Goal: Task Accomplishment & Management: Use online tool/utility

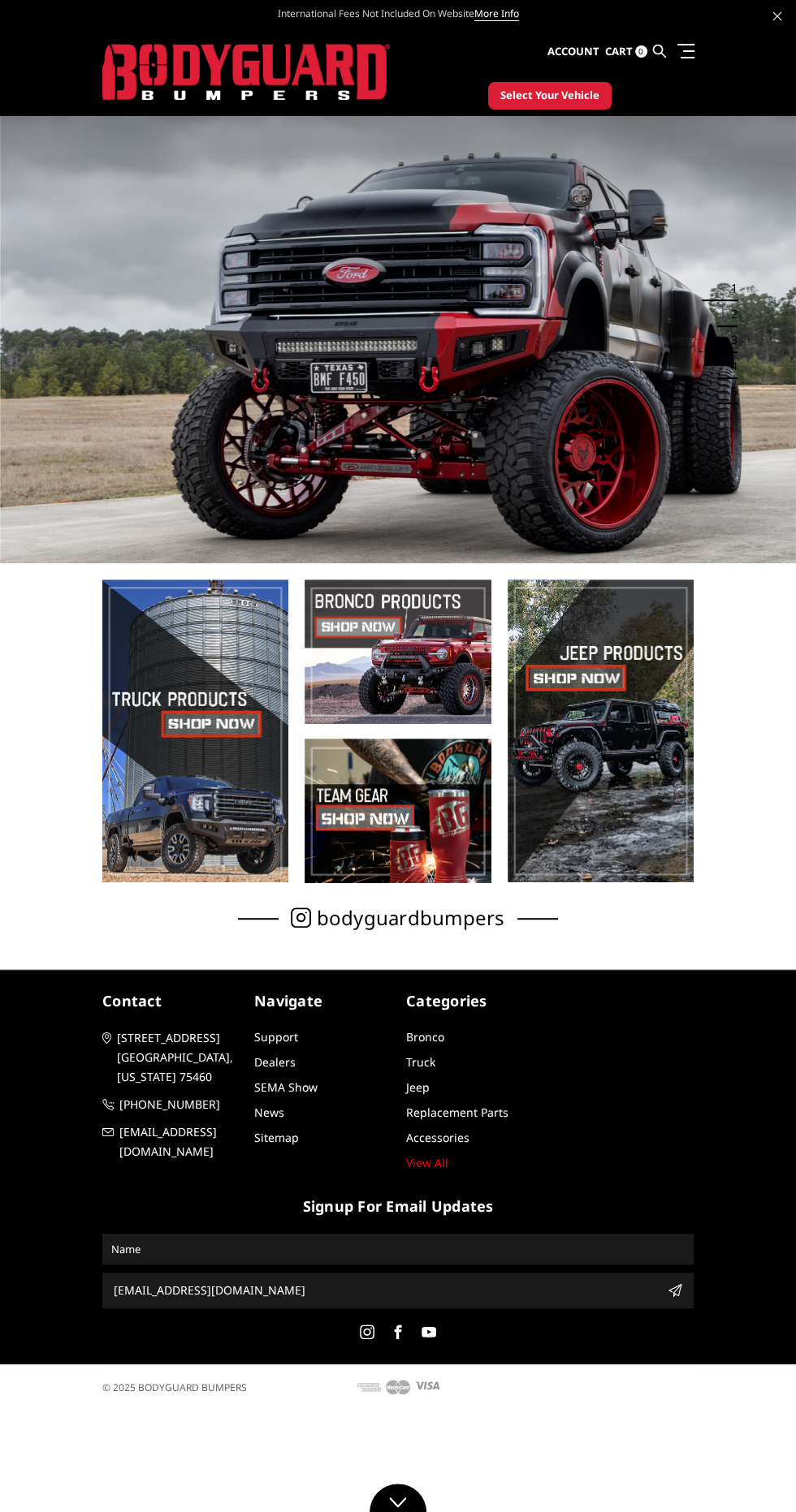
click at [684, 44] on span at bounding box center [685, 45] width 17 height 2
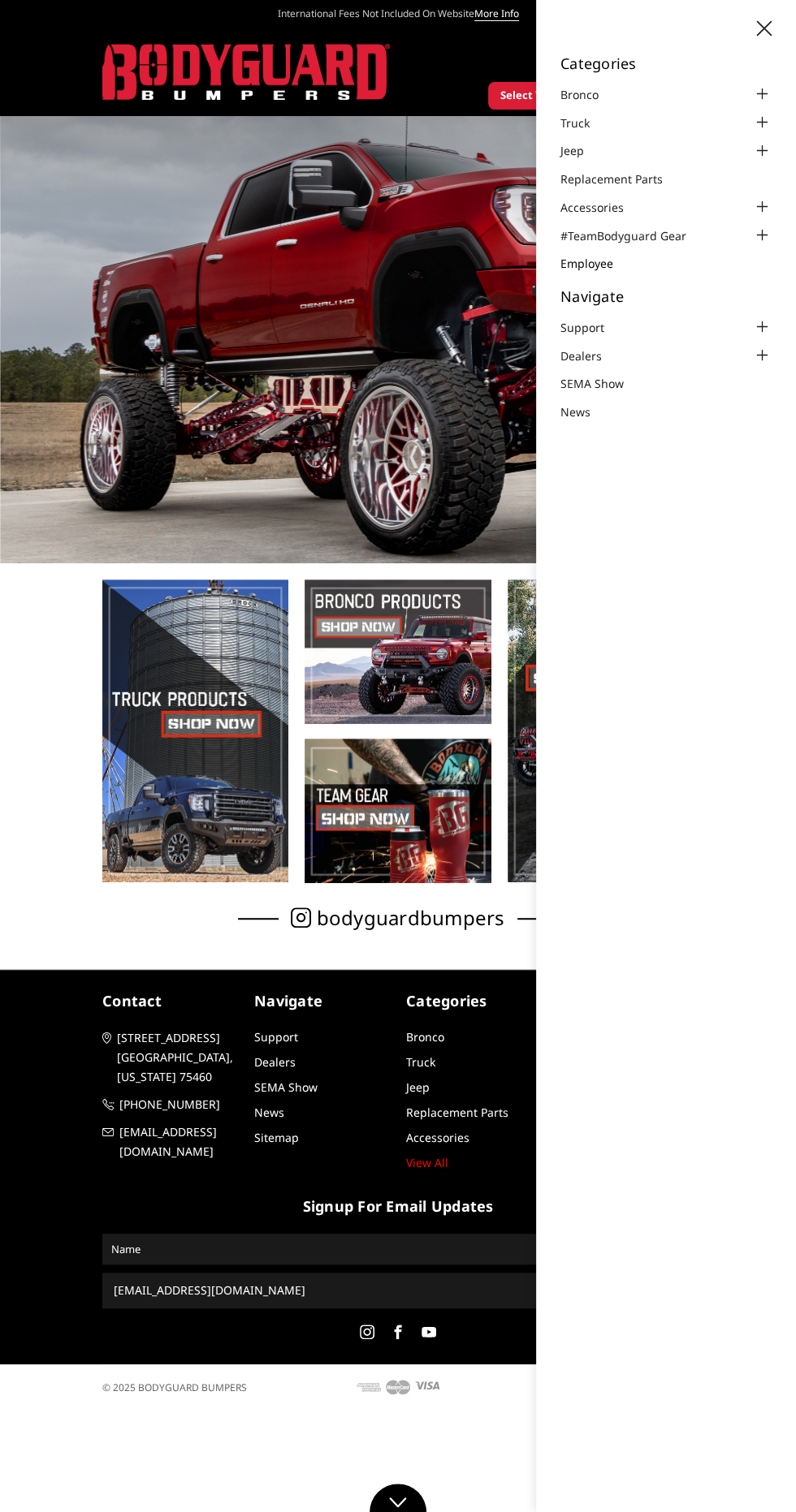
click at [624, 259] on link "Employee" at bounding box center [596, 263] width 73 height 17
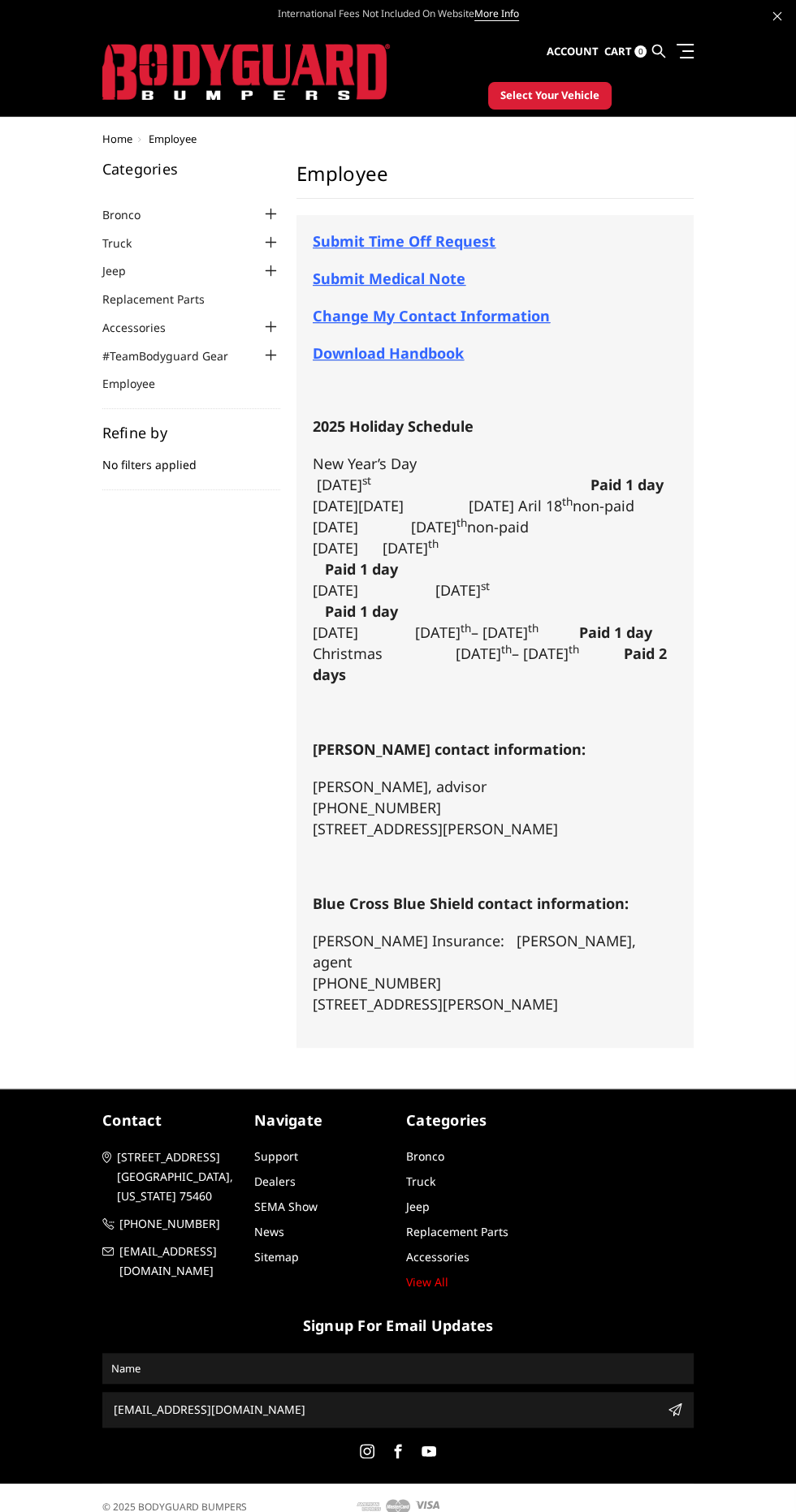
click at [454, 231] on span "Submit Time Off Request" at bounding box center [403, 241] width 183 height 20
